Goal: Information Seeking & Learning: Learn about a topic

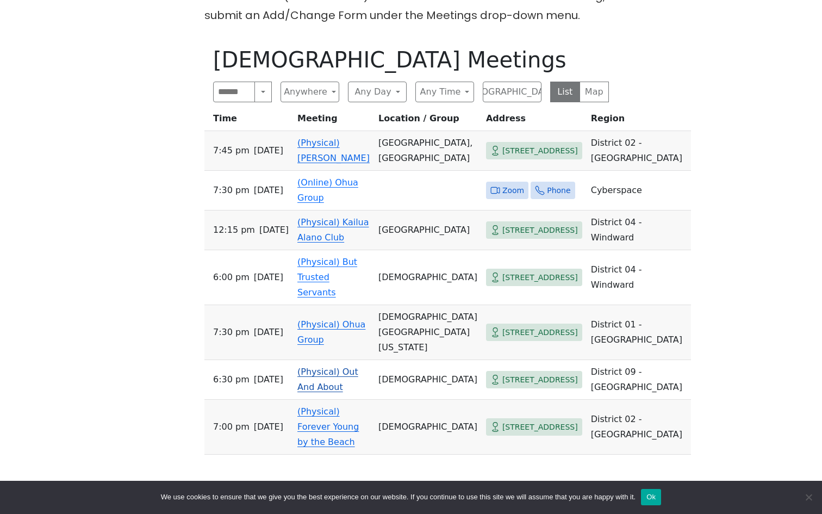
scroll to position [506, 0]
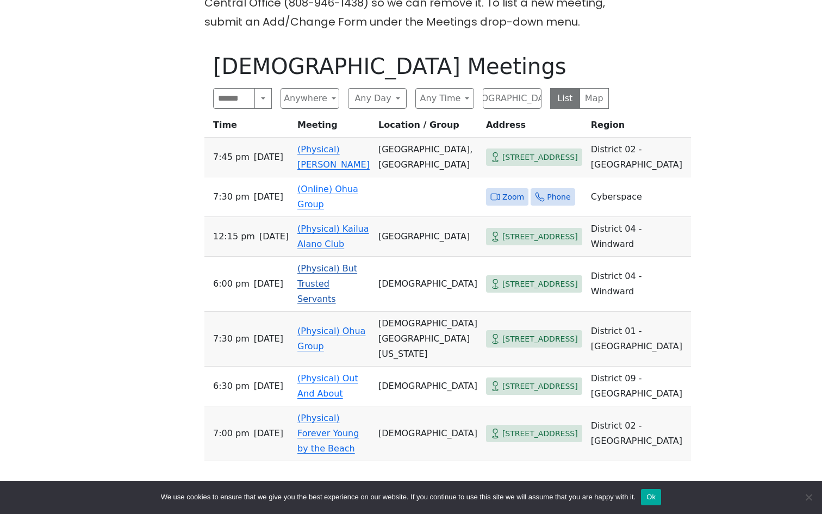
click at [322, 279] on td "(Physical) But Trusted Servants" at bounding box center [333, 283] width 81 height 55
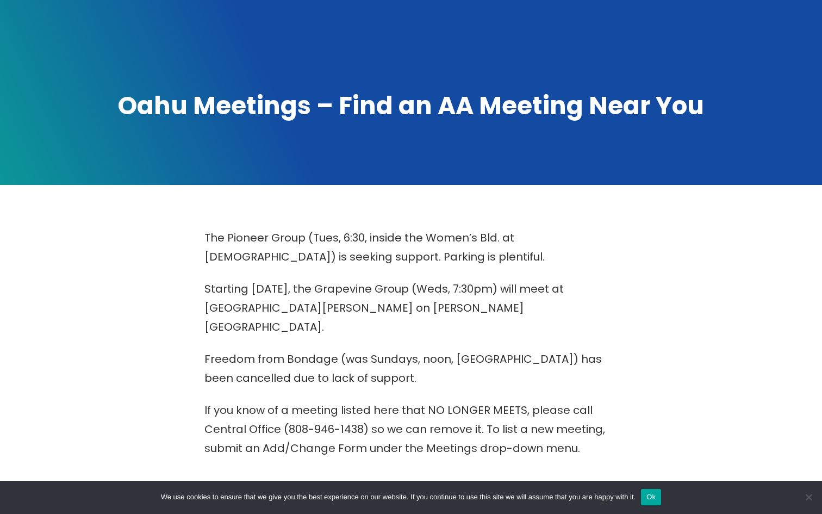
scroll to position [84, 0]
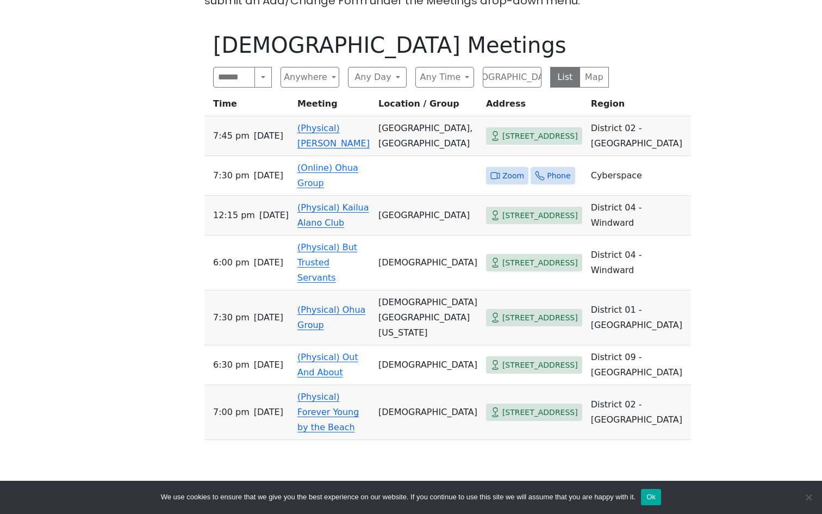
scroll to position [538, 0]
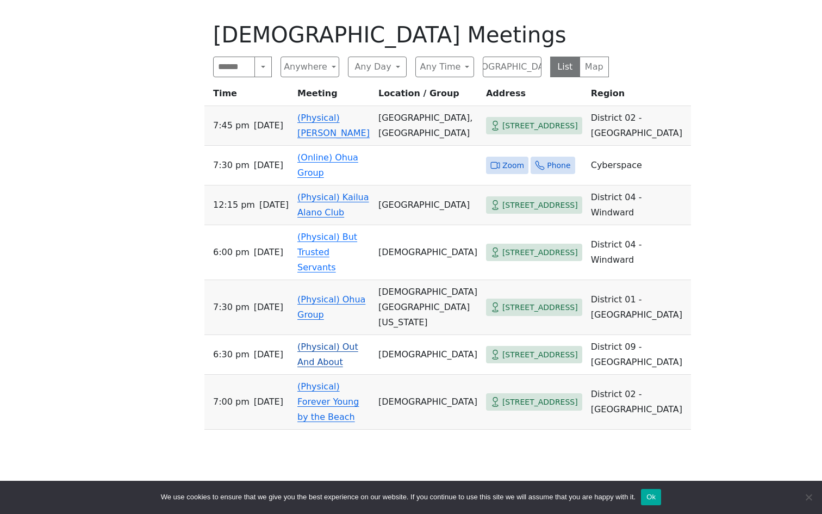
click at [322, 361] on link "(Physical) Out And About" at bounding box center [327, 354] width 61 height 26
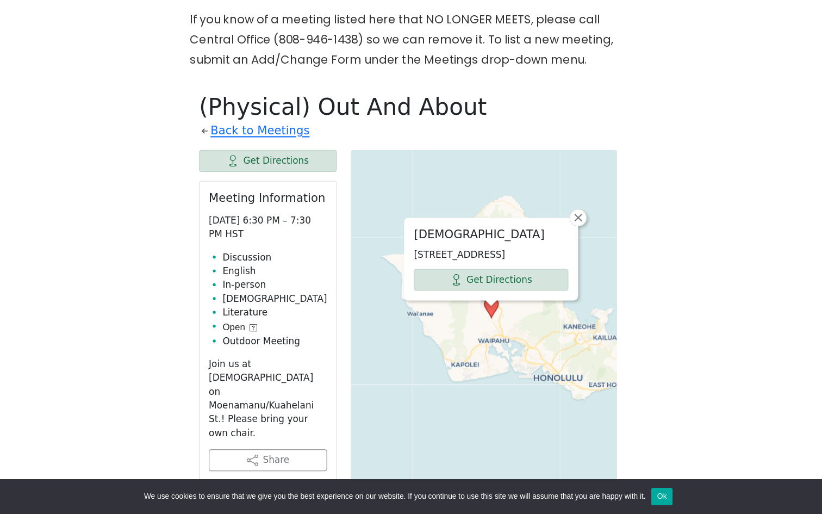
scroll to position [538, 0]
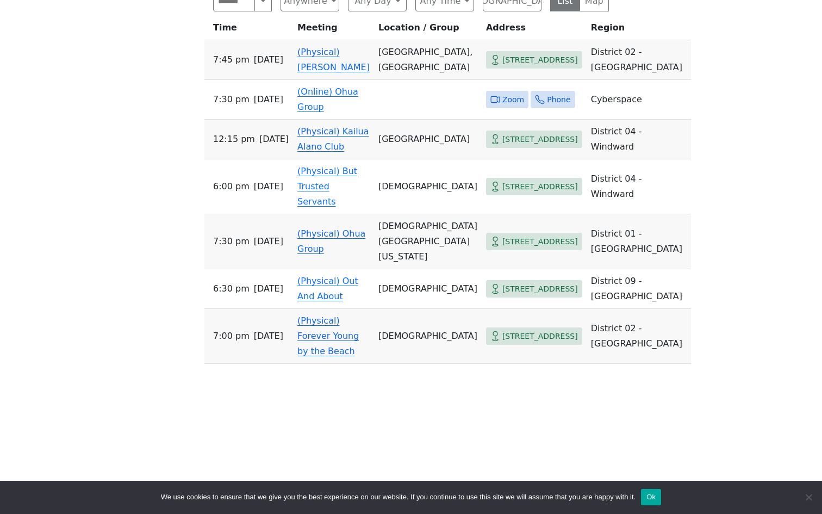
scroll to position [605, 0]
click at [347, 90] on link "(Online) Ohua Group" at bounding box center [327, 98] width 61 height 26
